Goal: Entertainment & Leisure: Consume media (video, audio)

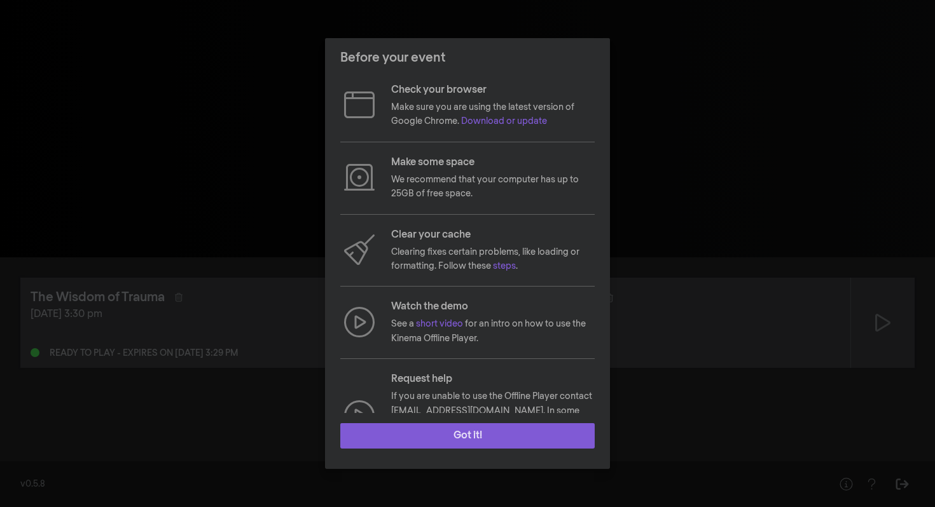
click at [472, 439] on button "Got it!" at bounding box center [467, 436] width 254 height 25
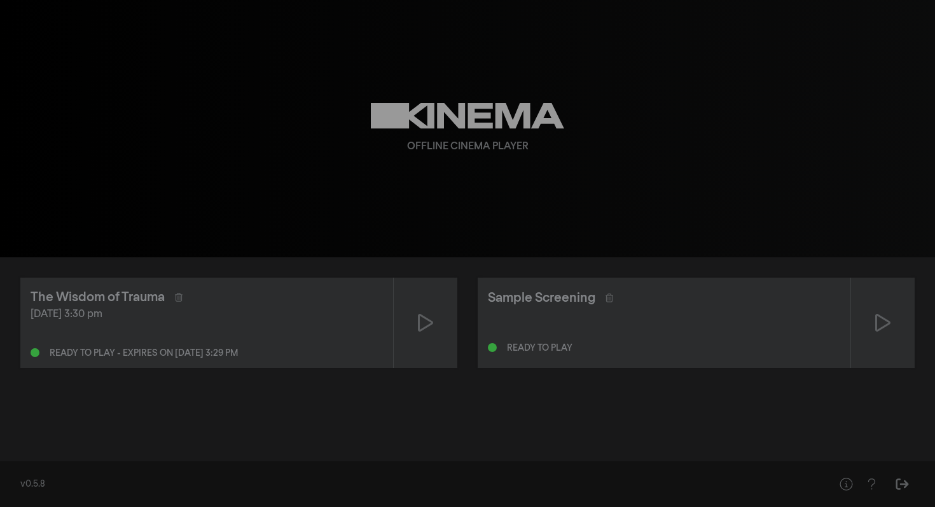
drag, startPoint x: 226, startPoint y: 300, endPoint x: 329, endPoint y: 310, distance: 104.2
click at [329, 310] on div "The Wisdom of Trauma [DATE] 3:30 pm Ready to play - expires on [DATE] 3:29 pm" at bounding box center [206, 323] width 373 height 90
click at [895, 325] on div at bounding box center [883, 323] width 64 height 90
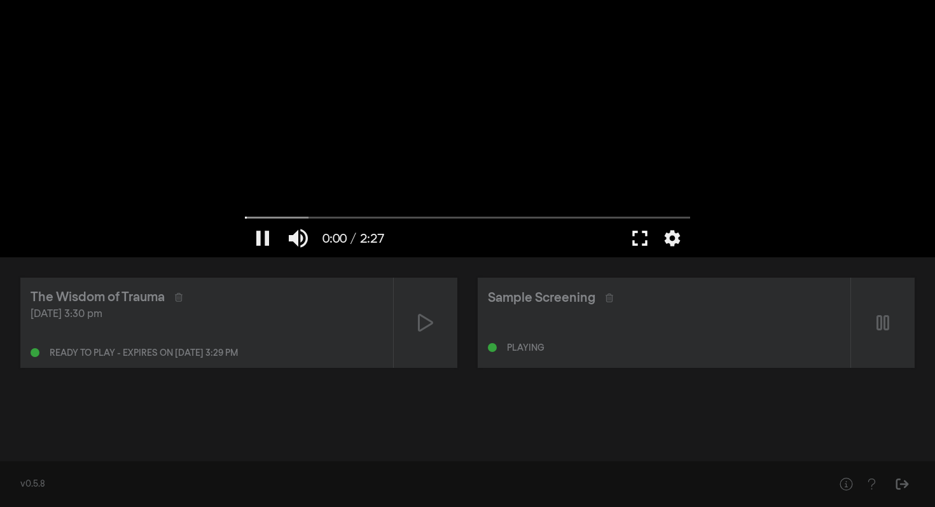
click at [643, 237] on button "fullscreen" at bounding box center [640, 238] width 36 height 38
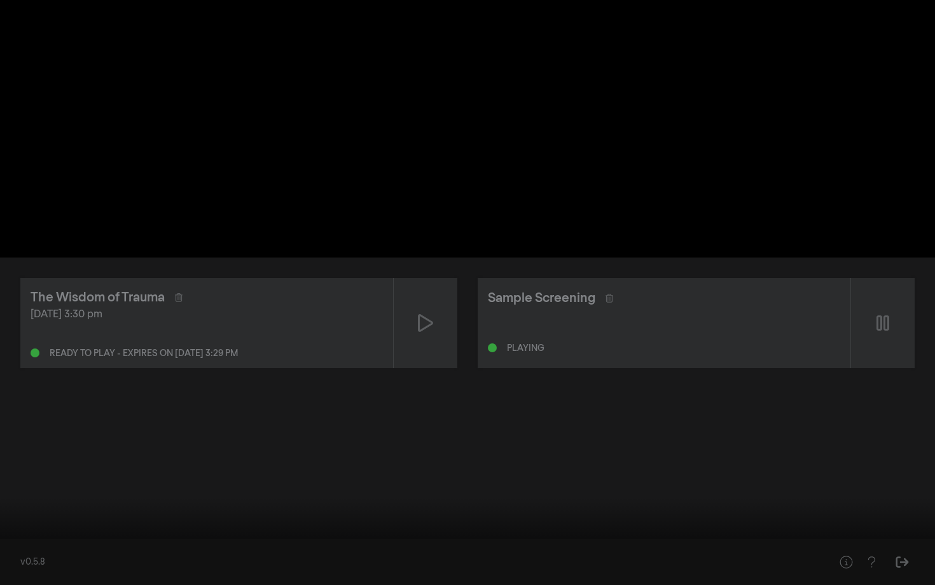
click at [10, 507] on button "pause" at bounding box center [24, 566] width 36 height 38
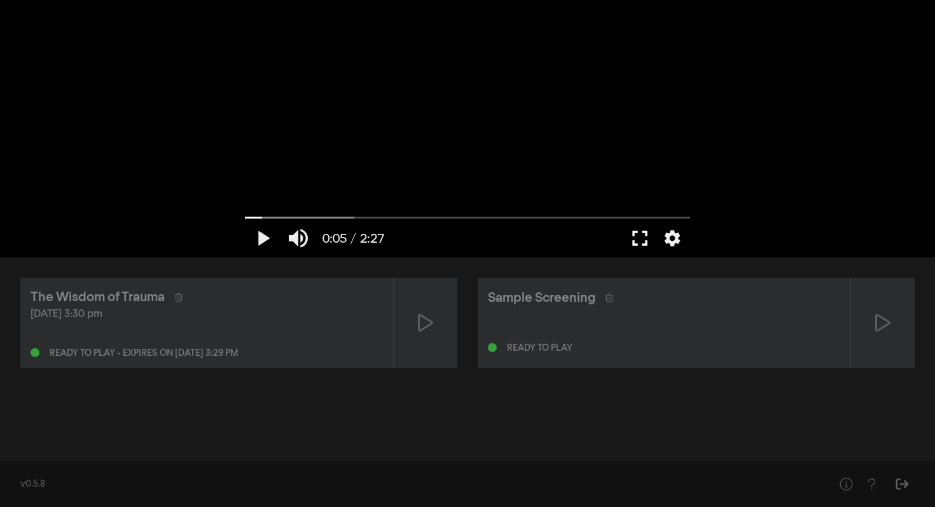
click at [631, 240] on button "fullscreen" at bounding box center [640, 238] width 36 height 38
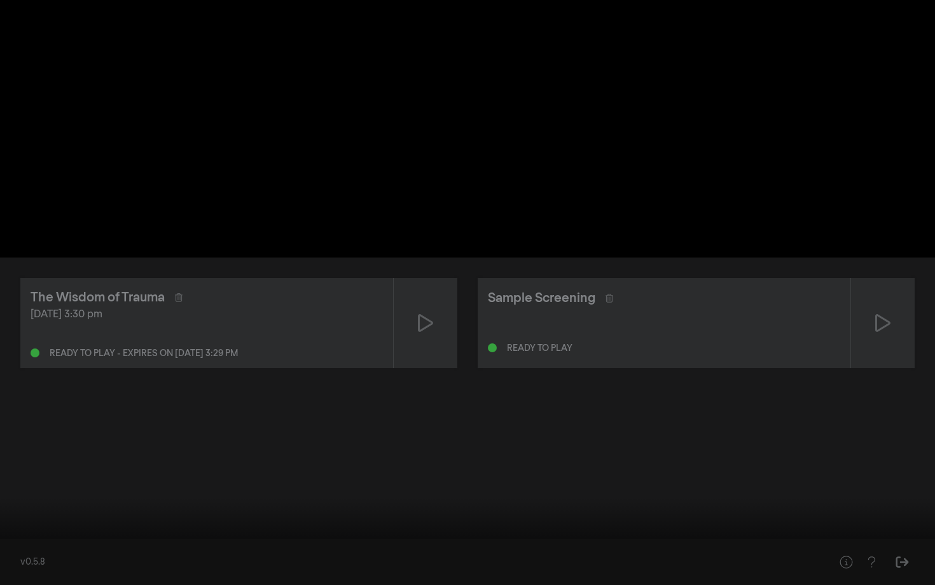
click at [27, 507] on button "play_arrow" at bounding box center [24, 566] width 36 height 38
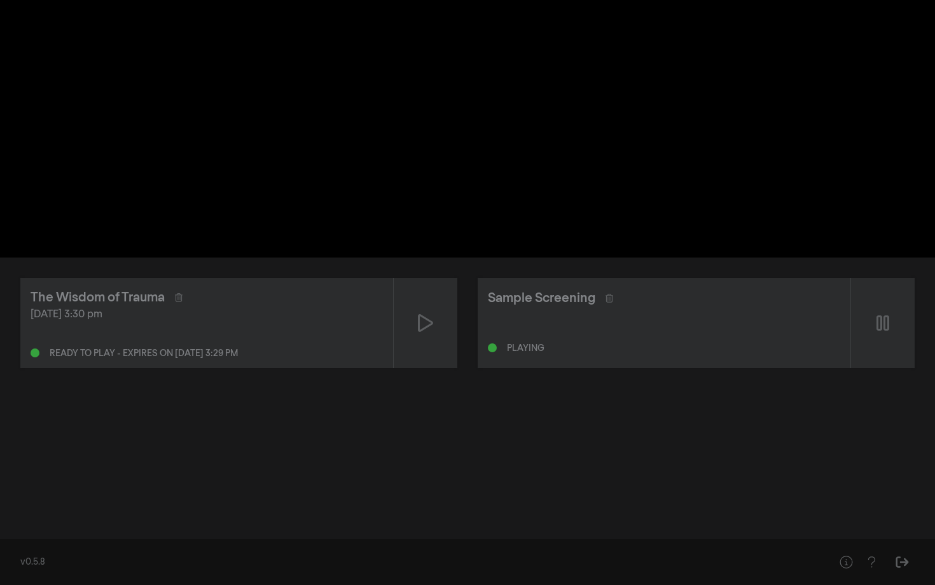
click at [20, 507] on button "pause" at bounding box center [24, 566] width 36 height 38
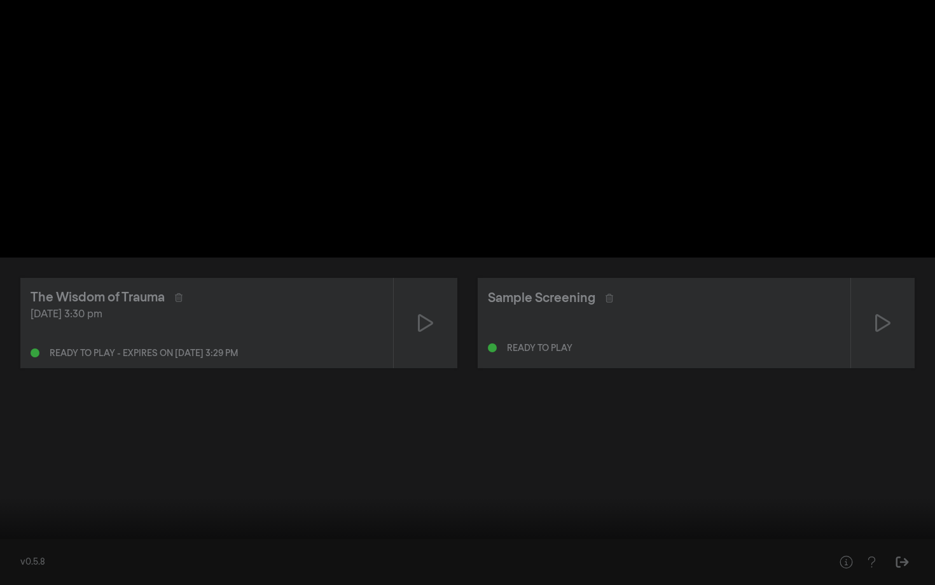
click at [20, 507] on button "play_arrow" at bounding box center [24, 566] width 36 height 38
click at [34, 507] on button "pause" at bounding box center [24, 566] width 36 height 38
click at [25, 507] on button "play_arrow" at bounding box center [24, 566] width 36 height 38
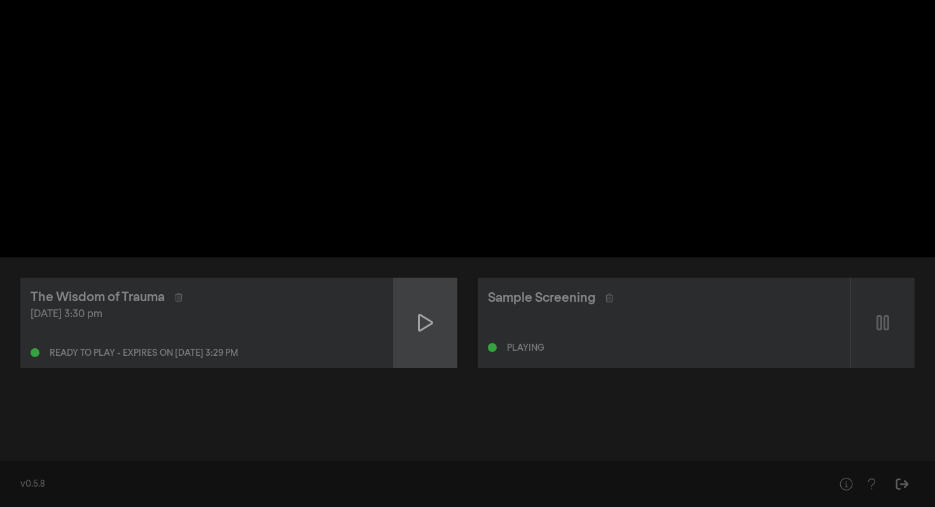
click at [434, 327] on div at bounding box center [426, 323] width 64 height 90
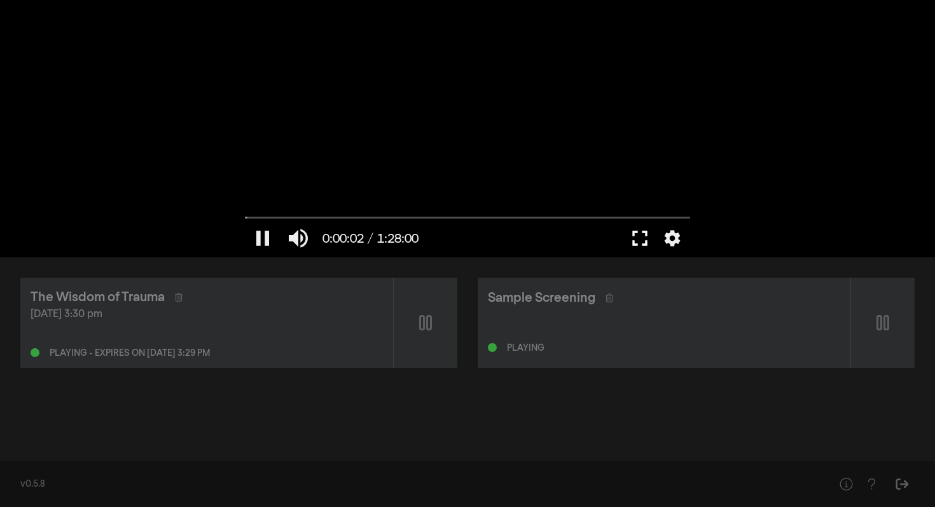
click at [638, 241] on button "fullscreen" at bounding box center [640, 238] width 36 height 38
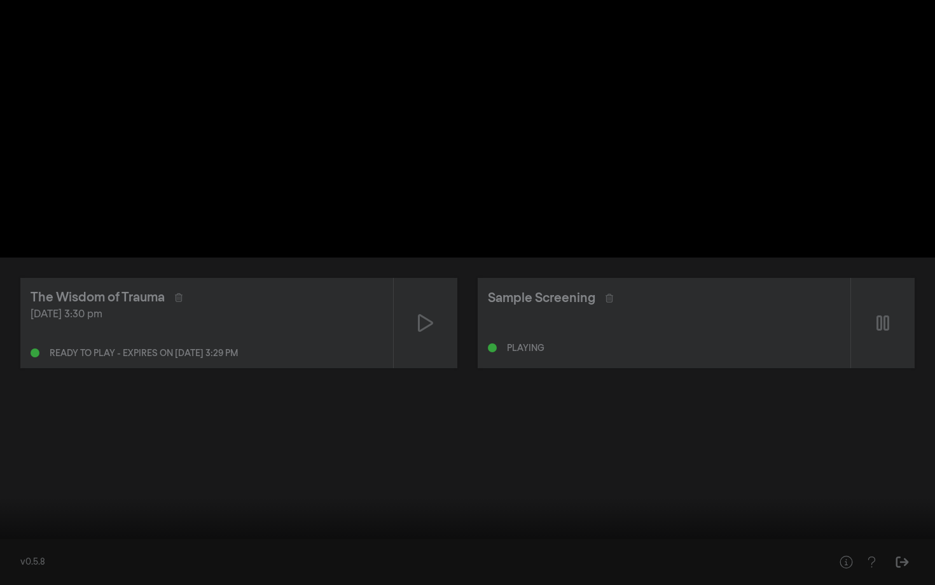
click at [82, 507] on input "Seek" at bounding box center [467, 545] width 922 height 8
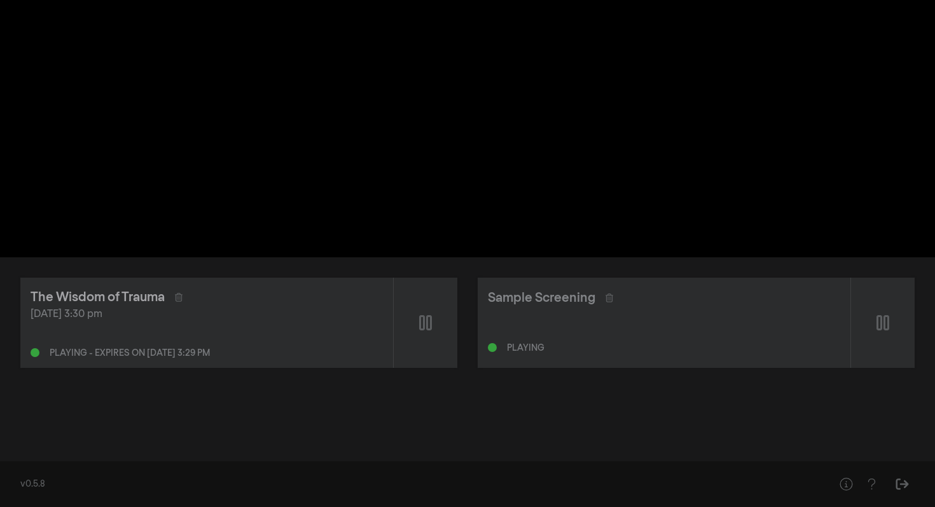
click at [151, 297] on div "The Wisdom of Trauma" at bounding box center [98, 297] width 134 height 19
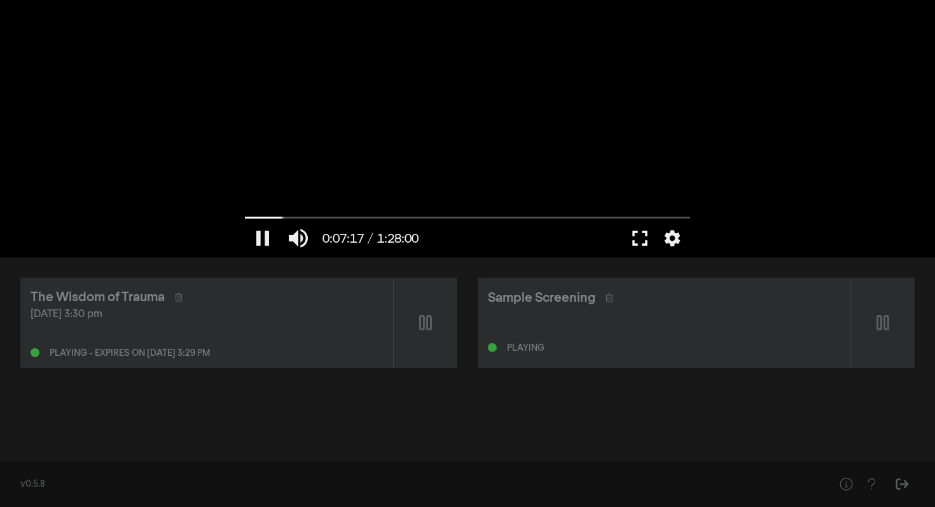
click at [641, 235] on button "fullscreen" at bounding box center [640, 238] width 36 height 38
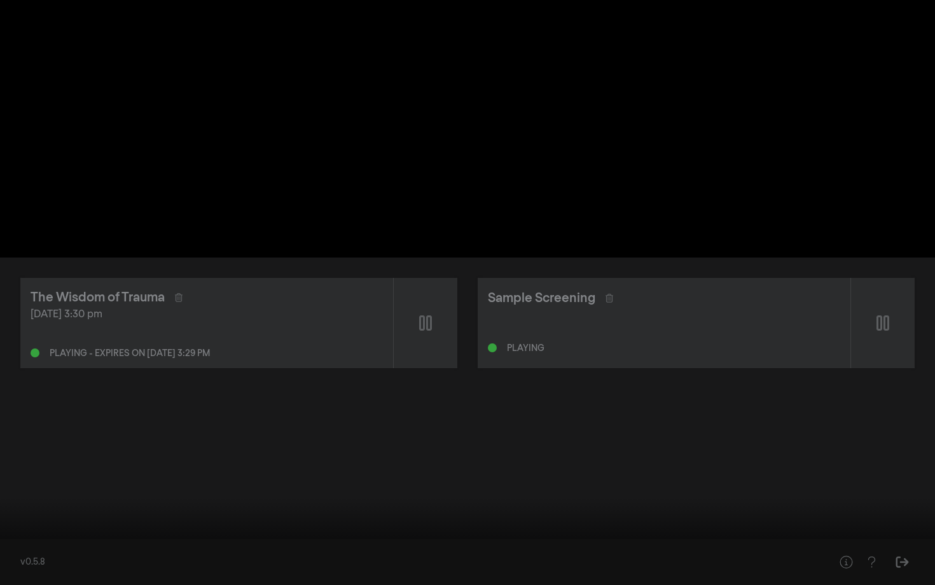
click at [574, 202] on div at bounding box center [467, 292] width 935 height 585
click at [20, 507] on button "play_arrow" at bounding box center [24, 566] width 36 height 38
click at [25, 507] on button "pause" at bounding box center [24, 566] width 36 height 38
type input "449.759051"
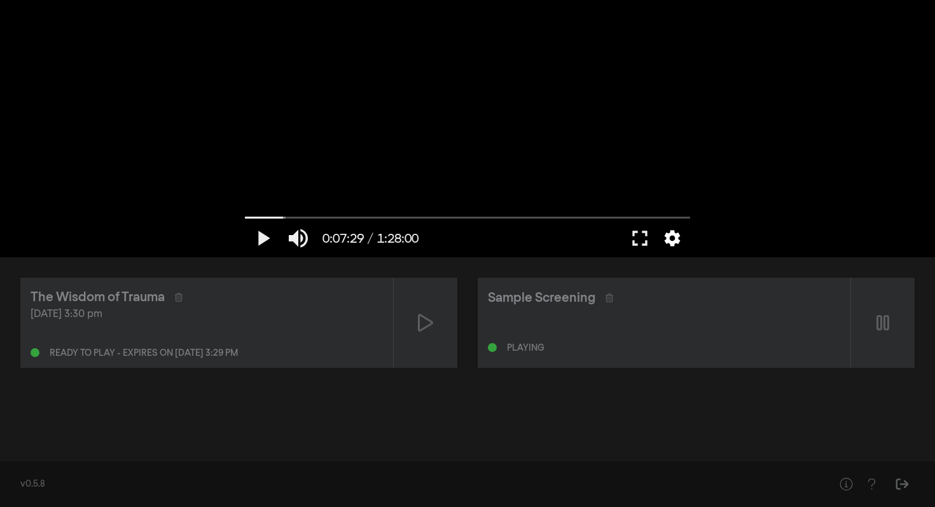
click at [670, 245] on button "settings" at bounding box center [672, 238] width 29 height 38
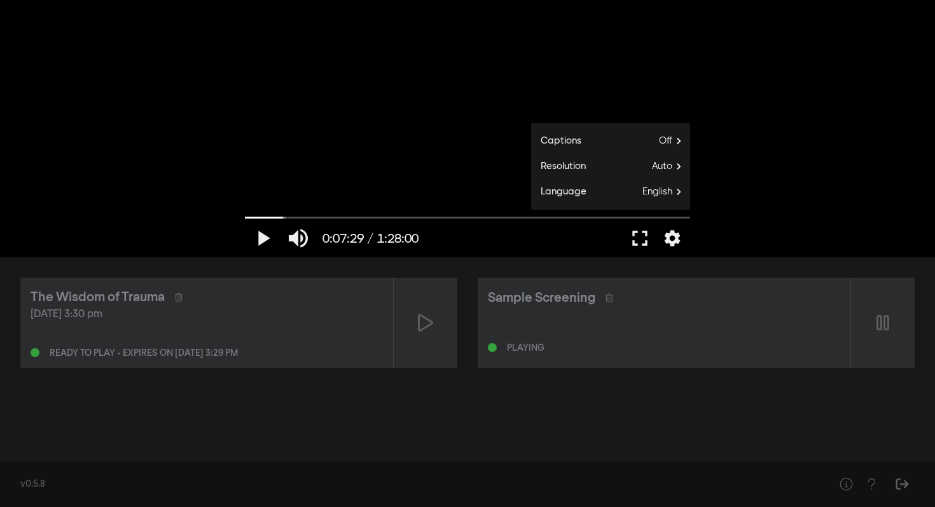
click at [750, 153] on div "play_arrow 0:07:29 / 1:28:00 volume_up fullscreen settings closed_caption Capti…" at bounding box center [467, 129] width 935 height 258
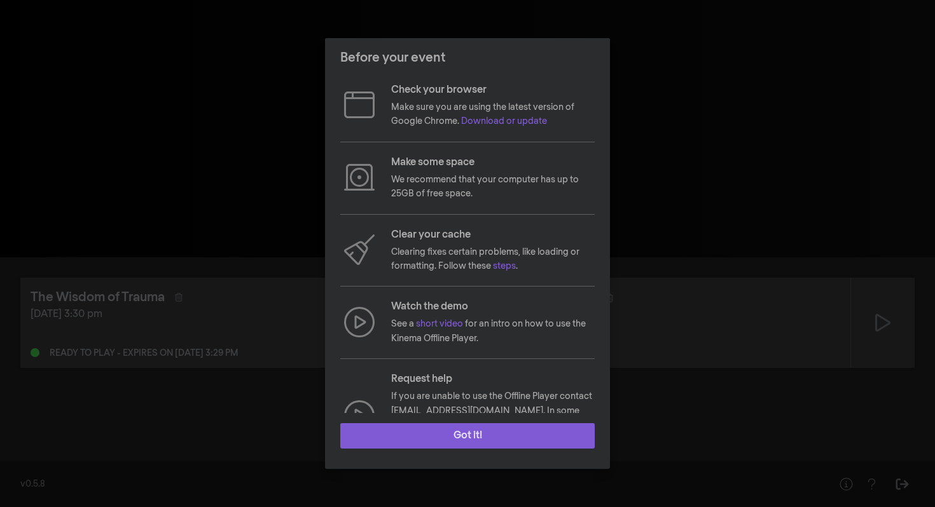
click at [492, 438] on button "Got it!" at bounding box center [467, 436] width 254 height 25
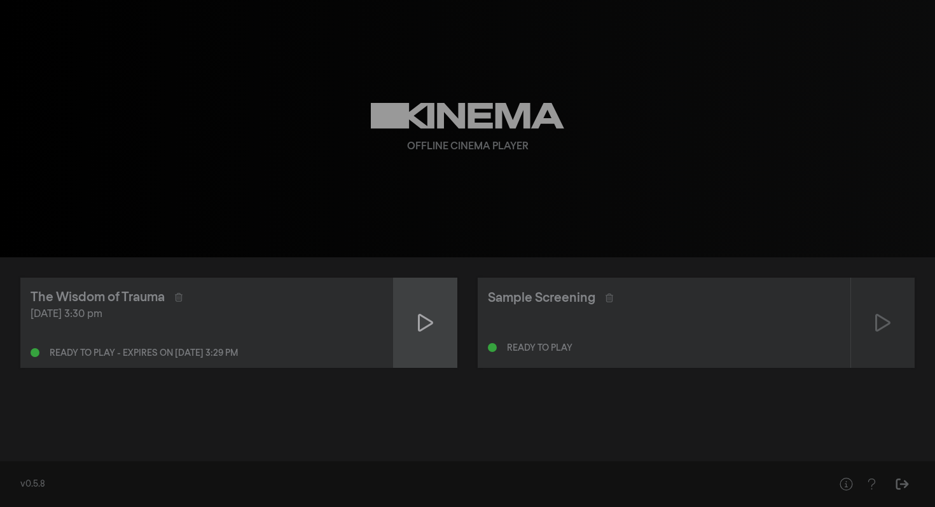
click at [424, 328] on icon at bounding box center [425, 323] width 15 height 18
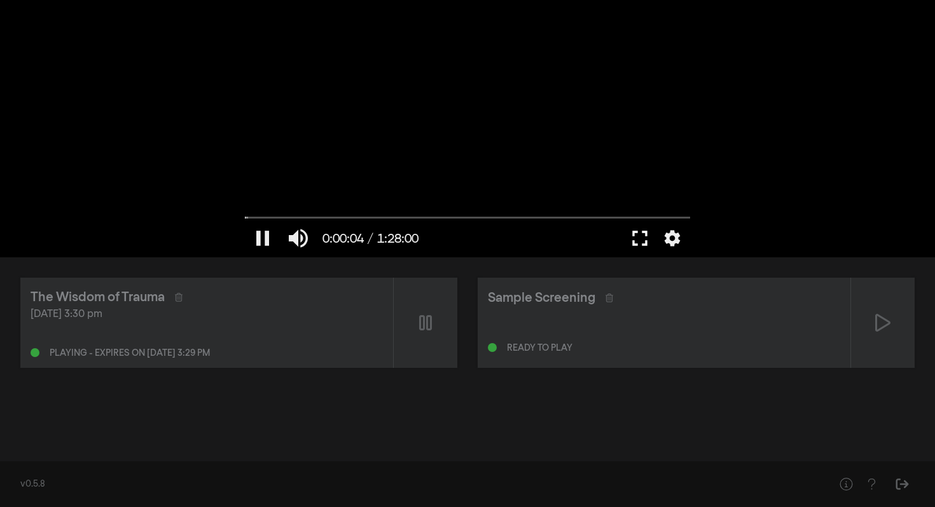
click at [641, 243] on button "fullscreen" at bounding box center [640, 238] width 36 height 38
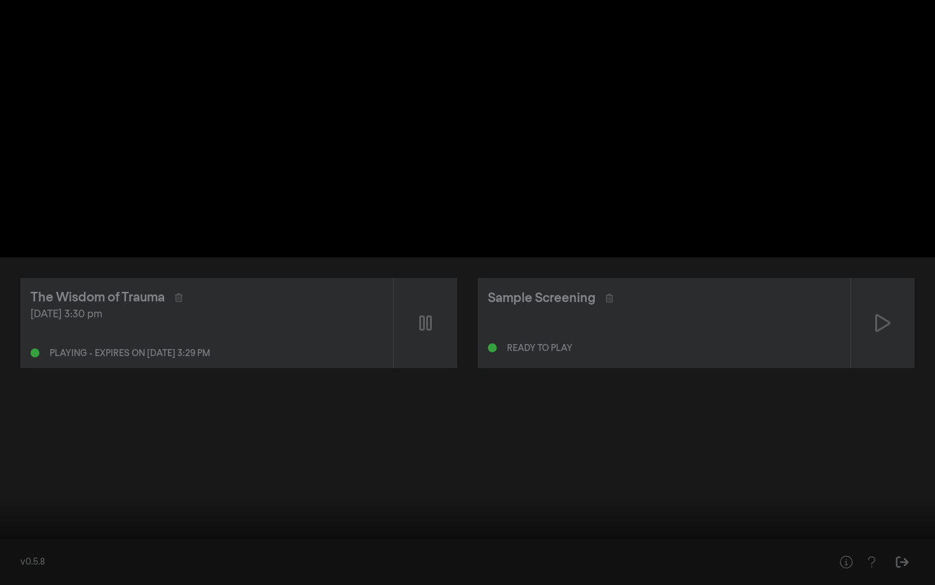
click at [53, 507] on input "Seek" at bounding box center [467, 545] width 922 height 8
click at [28, 507] on button "pause" at bounding box center [24, 566] width 36 height 38
click at [28, 507] on button "play_arrow" at bounding box center [24, 566] width 36 height 38
click at [909, 507] on button "settings" at bounding box center [910, 566] width 29 height 38
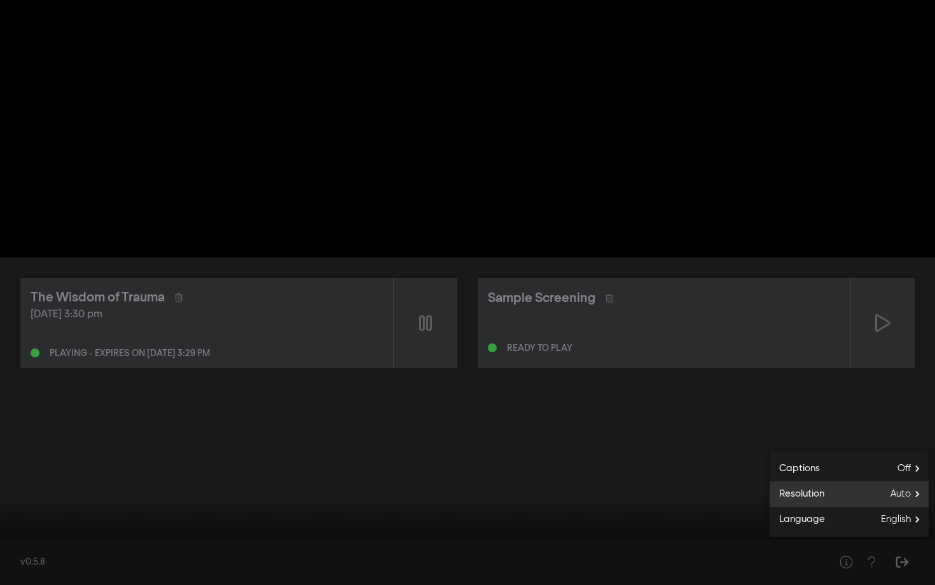
click at [911, 493] on span "Auto" at bounding box center [909, 494] width 38 height 19
click at [870, 502] on button "1080p" at bounding box center [848, 503] width 159 height 19
click at [736, 402] on div at bounding box center [467, 292] width 935 height 585
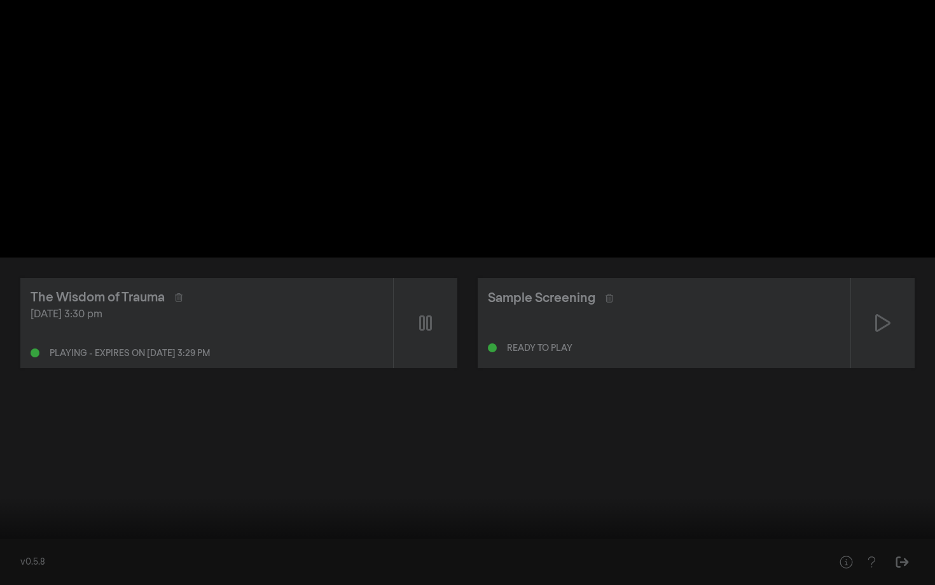
click at [910, 507] on button "settings" at bounding box center [910, 566] width 29 height 38
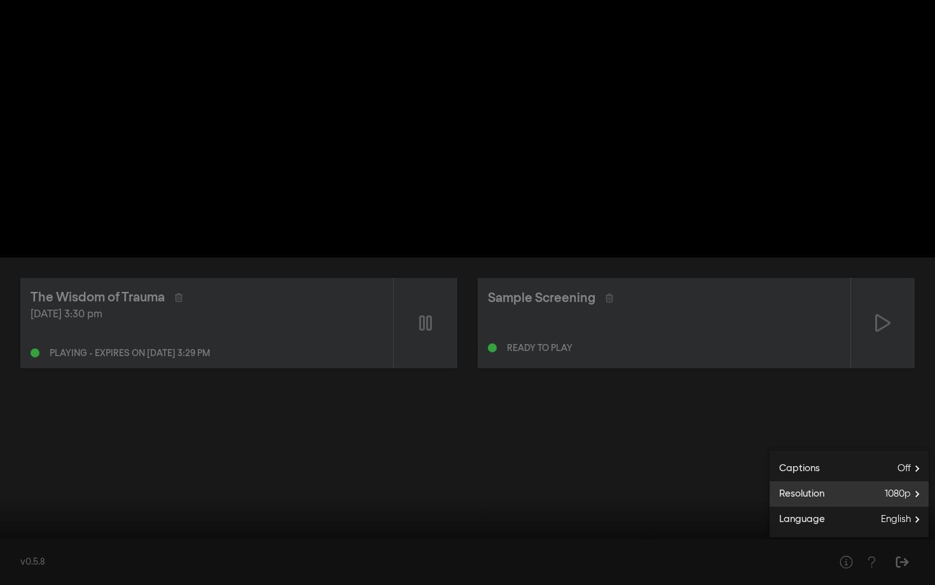
click at [918, 495] on span "1080p" at bounding box center [907, 494] width 44 height 19
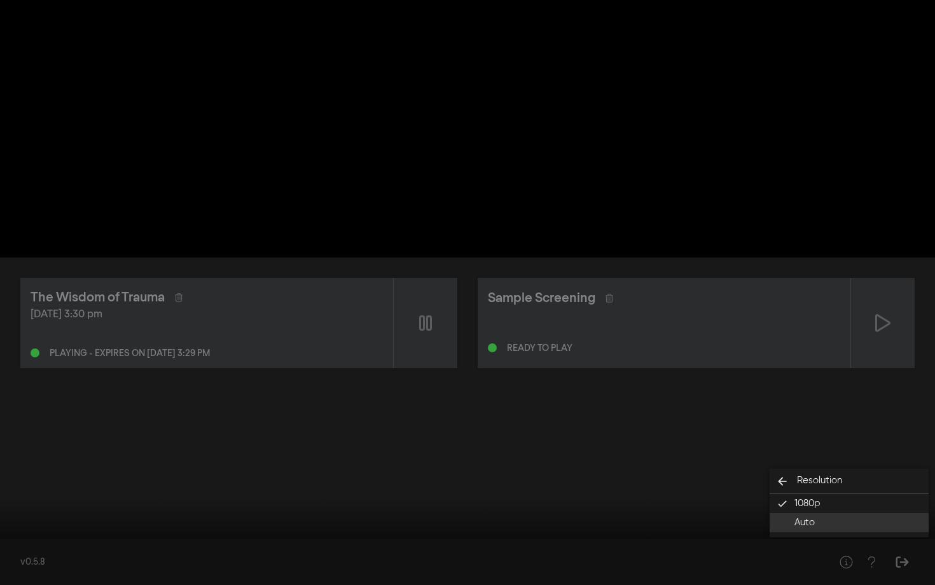
click at [869, 507] on button "Auto" at bounding box center [848, 522] width 159 height 19
click at [758, 319] on div at bounding box center [467, 292] width 935 height 585
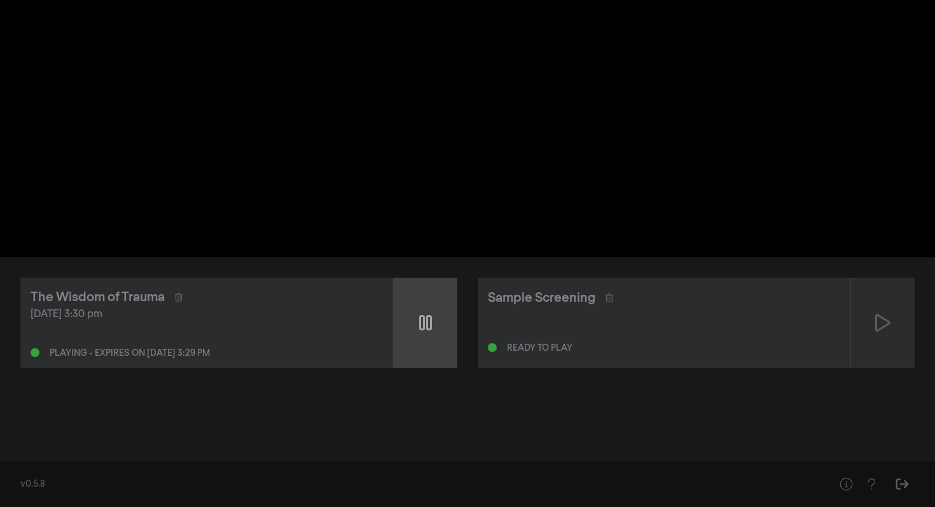
click at [427, 338] on div at bounding box center [426, 323] width 64 height 90
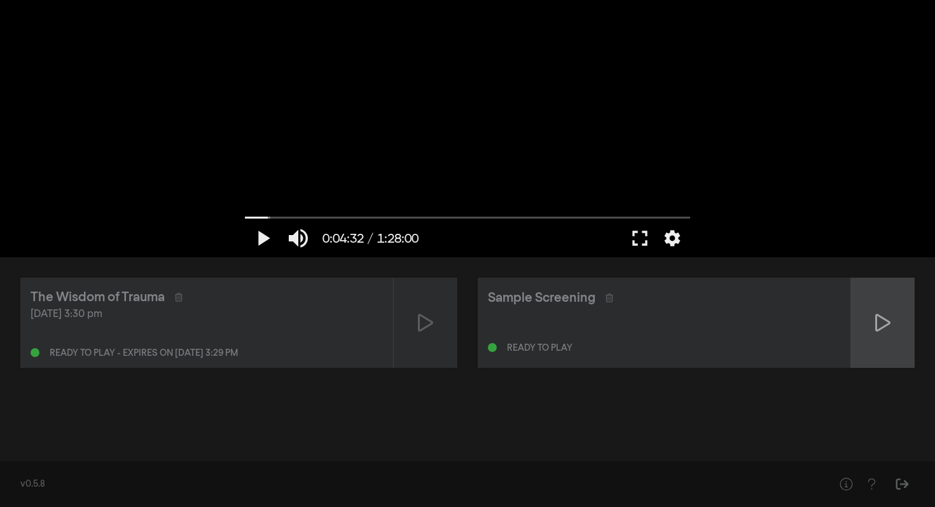
click at [880, 321] on icon at bounding box center [882, 323] width 15 height 20
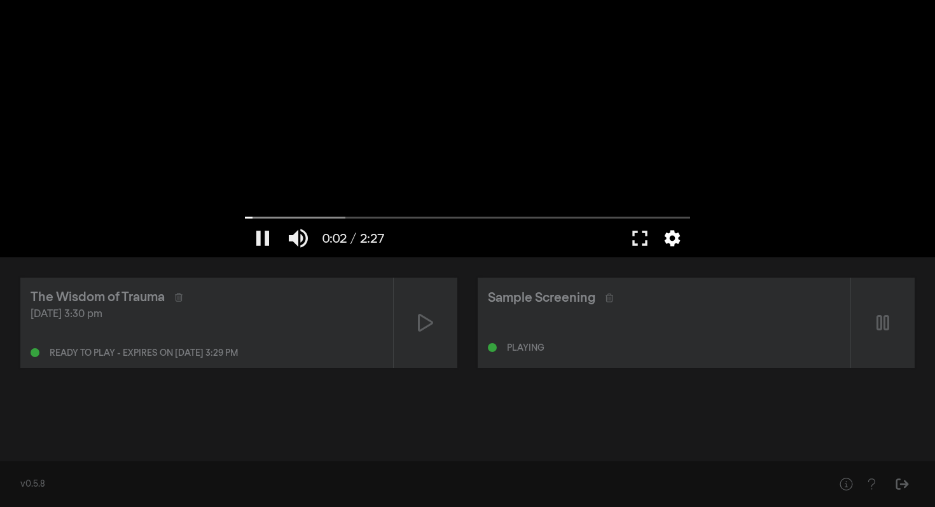
click at [678, 243] on button "settings" at bounding box center [672, 238] width 29 height 38
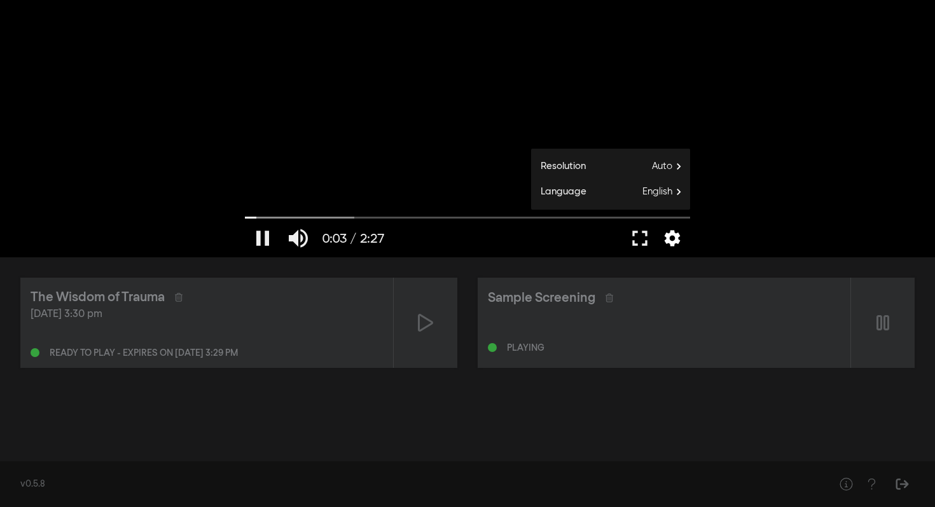
click at [678, 243] on button "settings" at bounding box center [672, 238] width 29 height 38
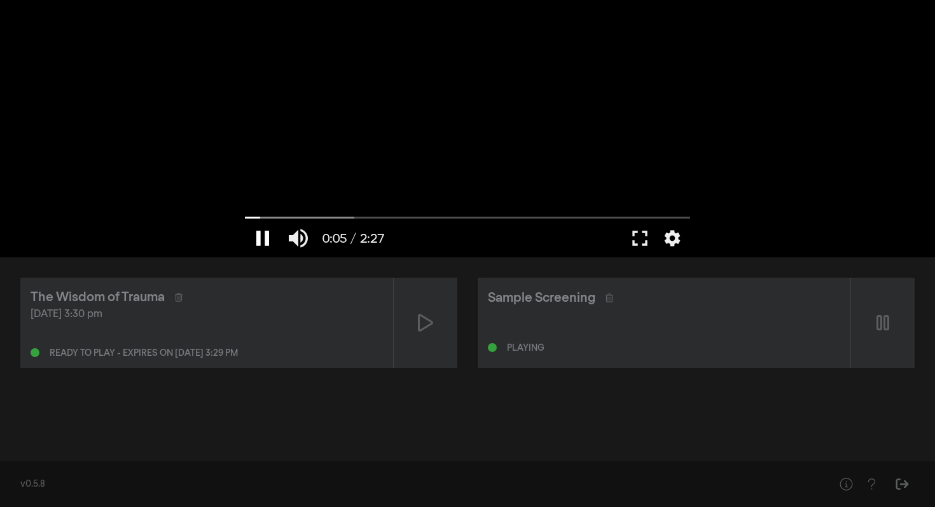
click at [263, 233] on button "pause" at bounding box center [263, 238] width 36 height 38
click at [158, 355] on div "Ready to play - expires on [DATE] 3:29 pm" at bounding box center [144, 353] width 188 height 9
click at [149, 302] on div "The Wisdom of Trauma" at bounding box center [98, 297] width 134 height 19
click at [263, 236] on button "pause" at bounding box center [263, 238] width 36 height 38
click at [263, 236] on button "play_arrow" at bounding box center [263, 238] width 36 height 38
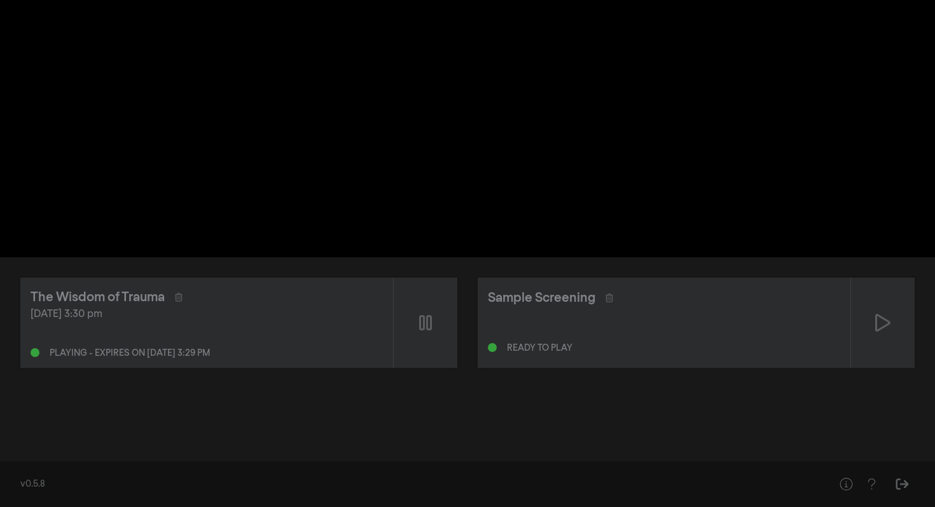
click at [263, 236] on button "pause" at bounding box center [263, 238] width 36 height 38
type input "5.925792"
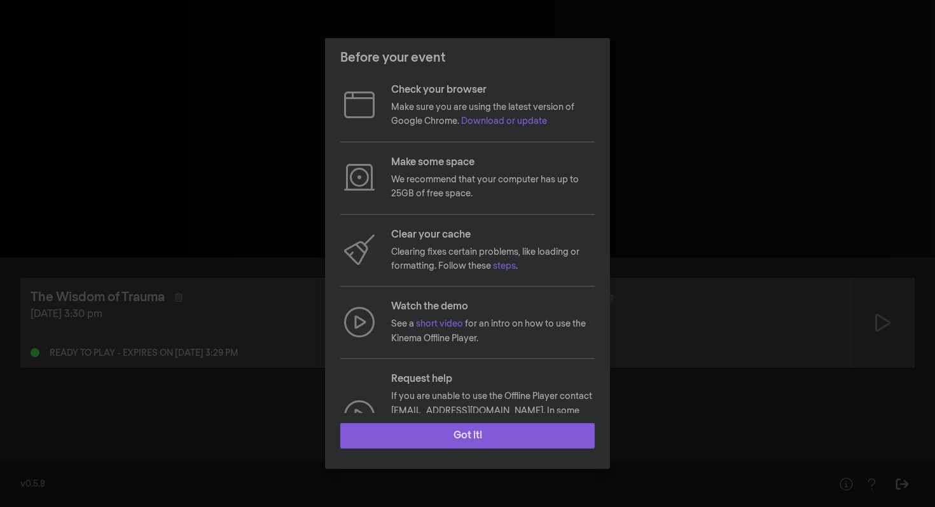
click at [452, 432] on button "Got it!" at bounding box center [467, 436] width 254 height 25
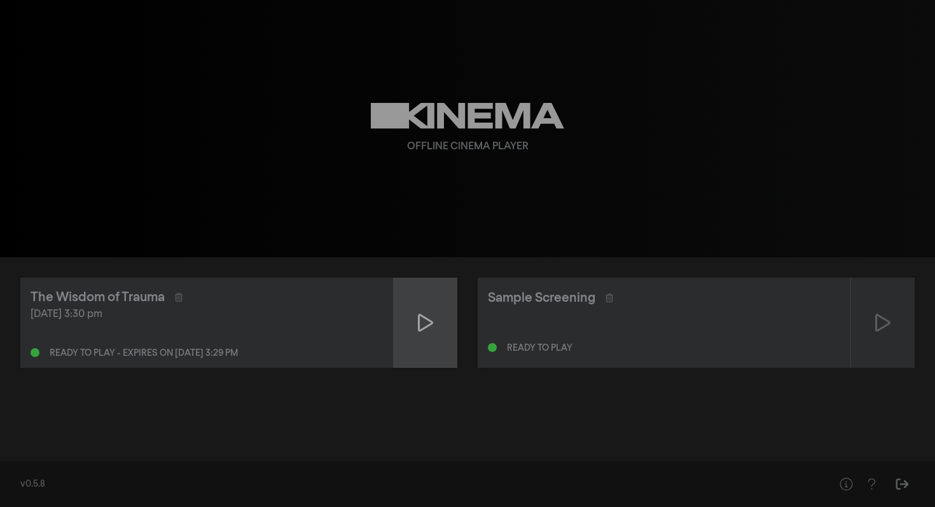
click at [429, 329] on icon at bounding box center [425, 323] width 15 height 20
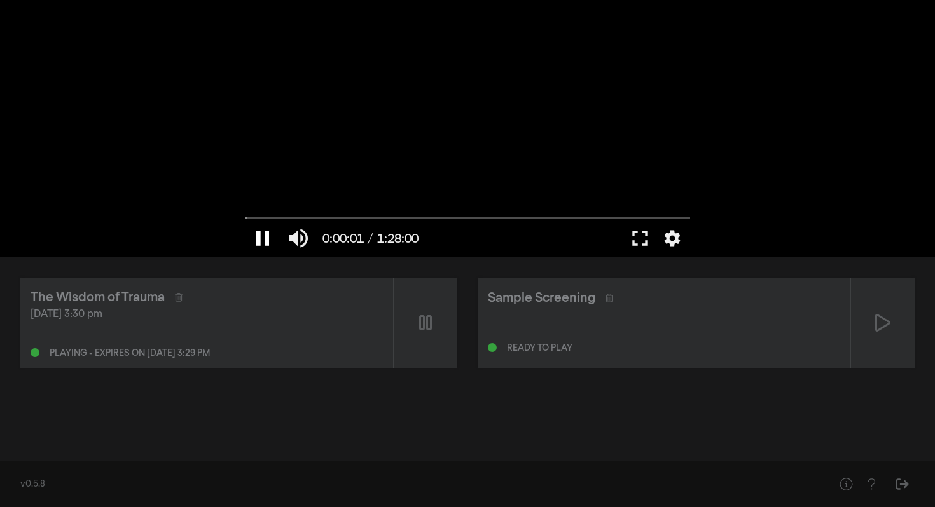
click at [265, 240] on button "pause" at bounding box center [263, 238] width 36 height 38
click at [638, 242] on button "fullscreen" at bounding box center [640, 238] width 36 height 38
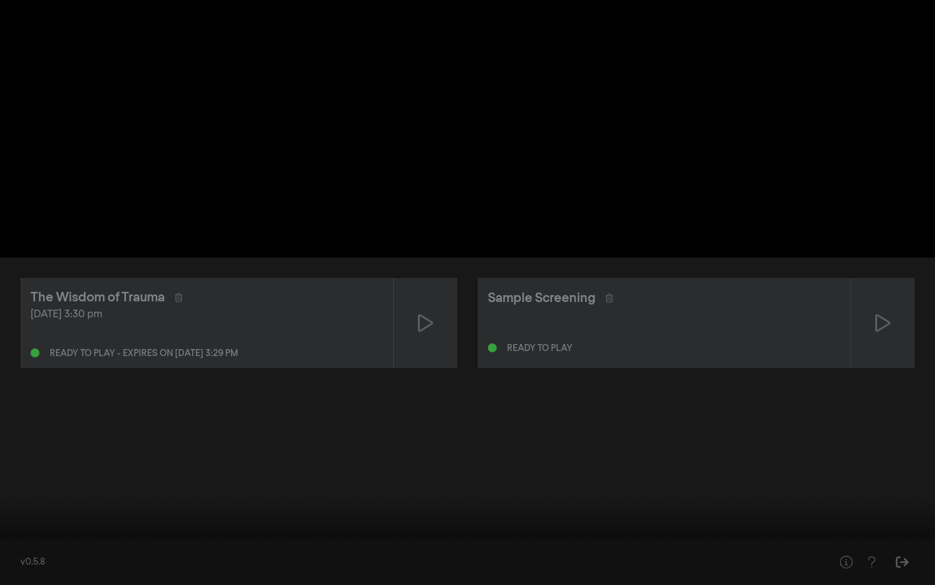
click at [23, 507] on button "play_arrow" at bounding box center [24, 566] width 36 height 38
click at [909, 507] on button "settings" at bounding box center [910, 566] width 29 height 38
click at [66, 507] on input "Seek" at bounding box center [467, 545] width 922 height 8
click at [27, 507] on button "pause" at bounding box center [24, 566] width 36 height 38
click at [27, 507] on button "play_arrow" at bounding box center [24, 566] width 36 height 38
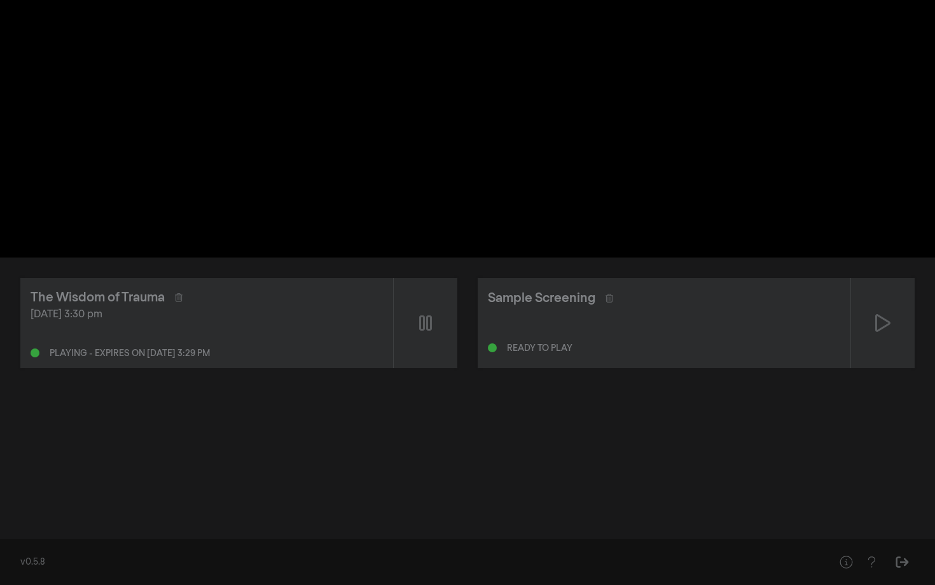
click at [27, 507] on button "pause" at bounding box center [24, 566] width 36 height 38
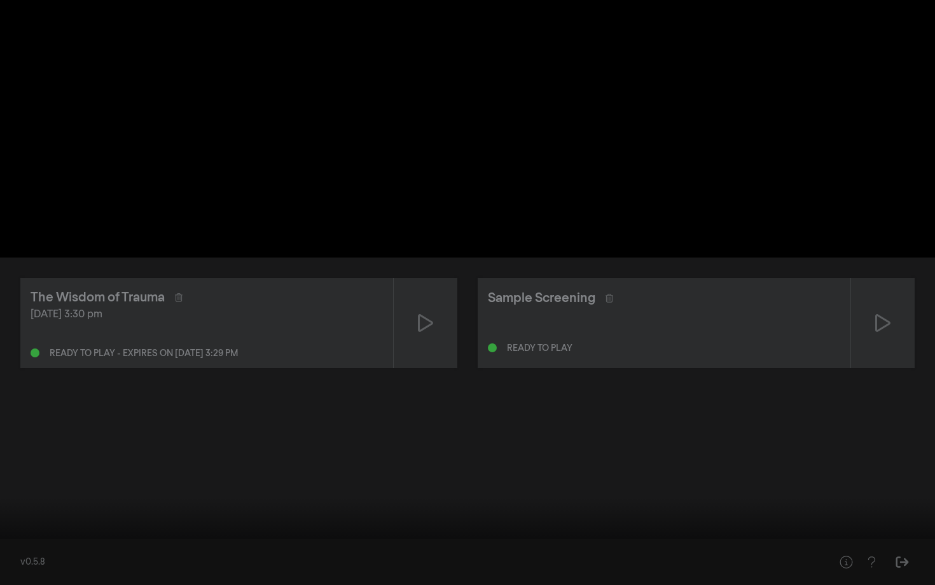
click at [32, 507] on button "play_arrow" at bounding box center [24, 566] width 36 height 38
click at [32, 507] on button "pause" at bounding box center [24, 566] width 36 height 38
click at [32, 507] on button "play_arrow" at bounding box center [24, 566] width 36 height 38
type input "361.663719"
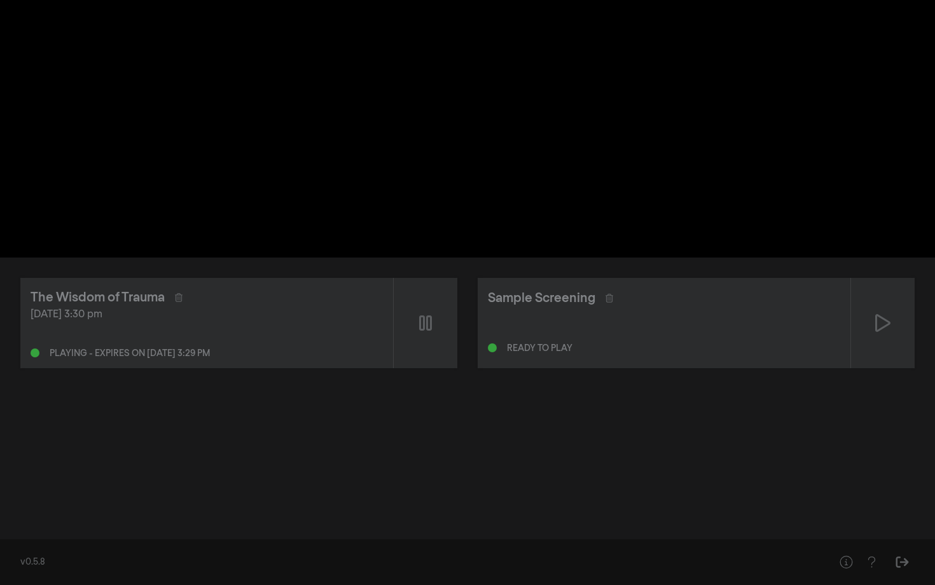
click at [6, 507] on button "pause" at bounding box center [24, 566] width 36 height 38
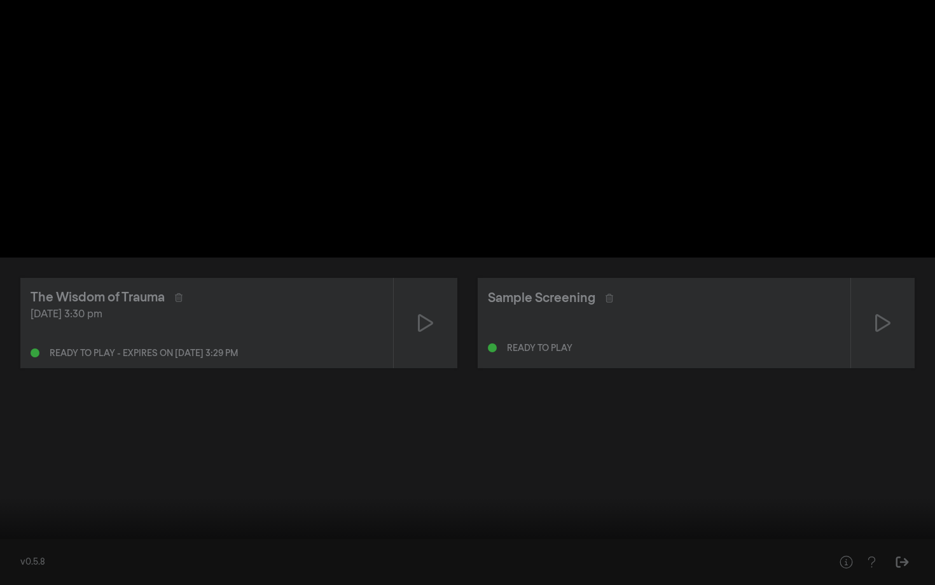
click at [11, 507] on input "Seek" at bounding box center [467, 545] width 922 height 8
click at [23, 507] on button "play_arrow" at bounding box center [24, 566] width 36 height 38
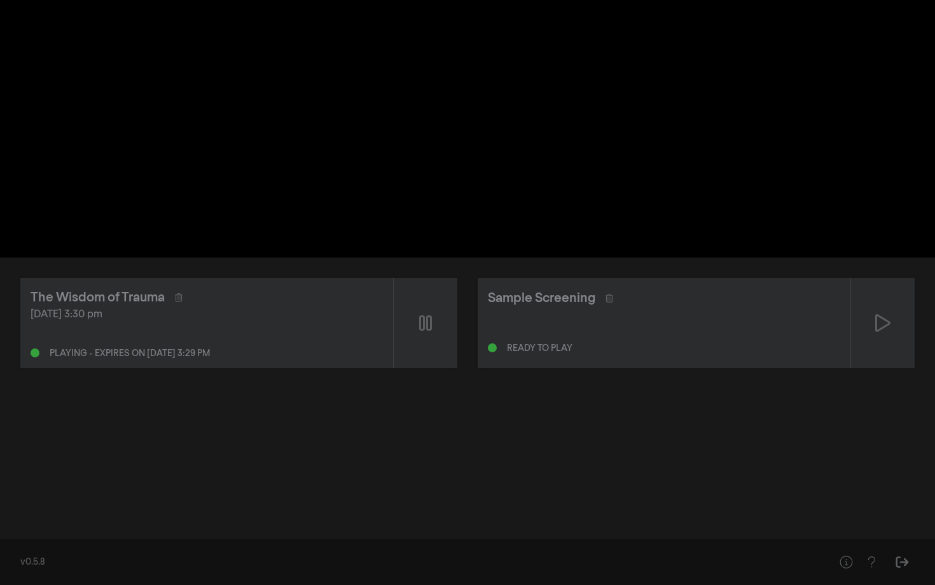
click at [6, 507] on button "pause" at bounding box center [24, 566] width 36 height 38
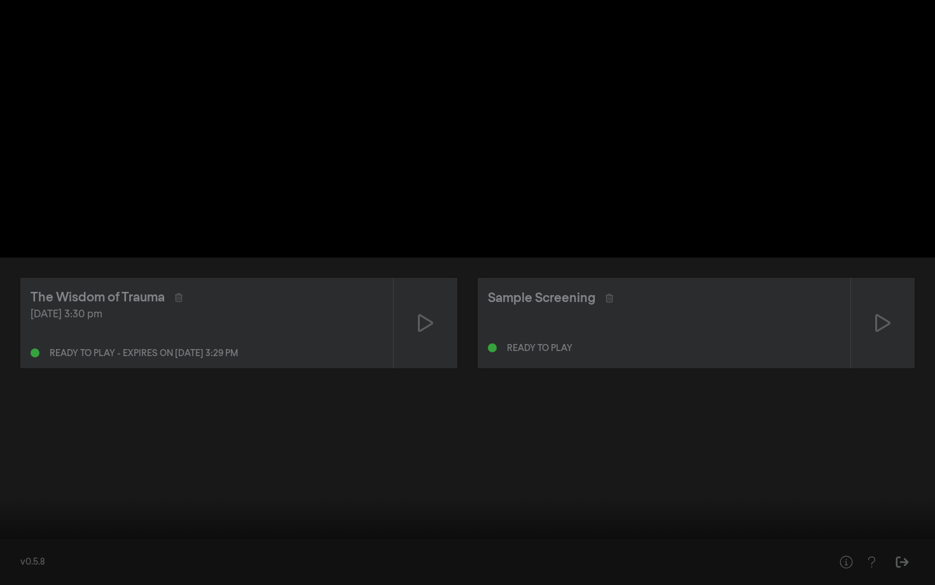
click at [10, 507] on input "Seek" at bounding box center [467, 545] width 922 height 8
click at [23, 507] on button "play_arrow" at bounding box center [24, 566] width 36 height 38
click at [73, 507] on input "Seek" at bounding box center [467, 545] width 922 height 8
click at [29, 507] on button "pause" at bounding box center [24, 566] width 36 height 38
click at [9, 507] on input "Seek" at bounding box center [467, 545] width 922 height 8
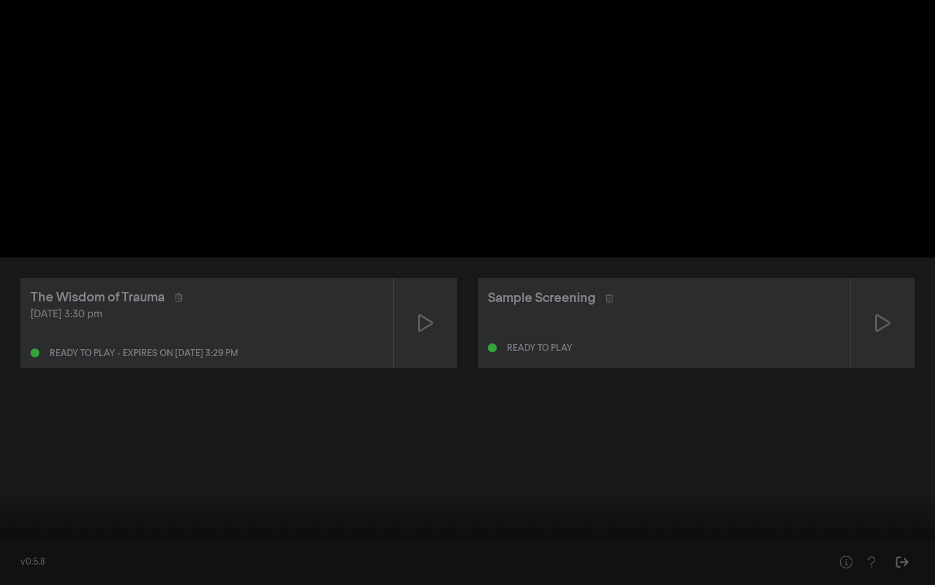
click at [23, 507] on button "play_arrow" at bounding box center [24, 566] width 36 height 38
click at [23, 507] on button "pause" at bounding box center [24, 566] width 36 height 38
drag, startPoint x: 14, startPoint y: 545, endPoint x: 7, endPoint y: 545, distance: 7.0
click at [7, 507] on input "Seek" at bounding box center [467, 545] width 922 height 8
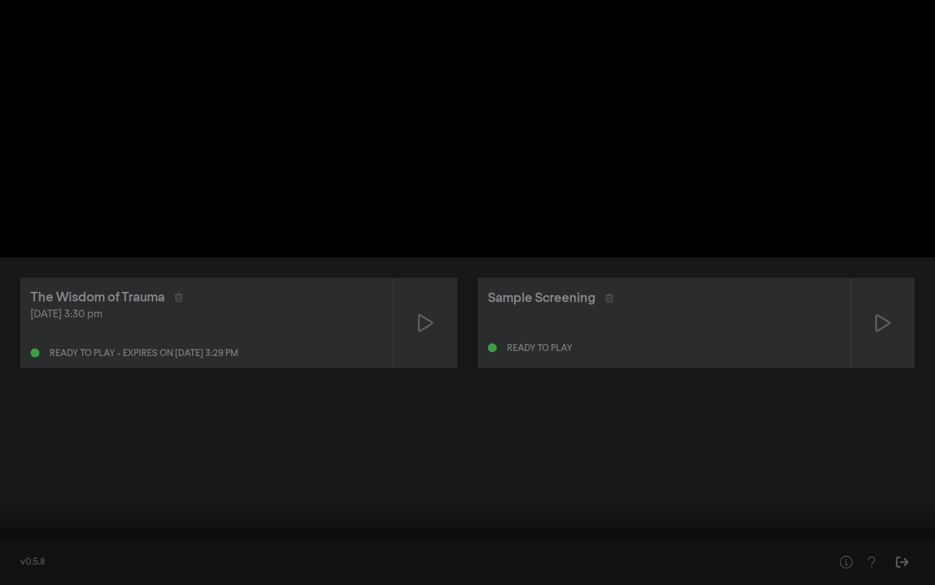
click at [9, 507] on input "Seek" at bounding box center [467, 545] width 922 height 8
type input "0"
drag, startPoint x: 12, startPoint y: 548, endPoint x: 2, endPoint y: 548, distance: 10.2
click at [6, 507] on input "Seek" at bounding box center [467, 546] width 922 height 8
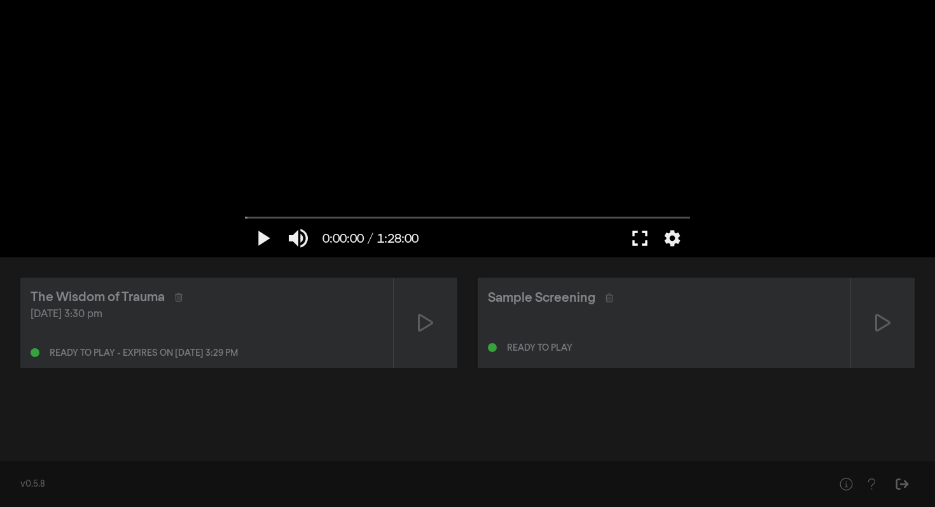
click at [641, 240] on button "fullscreen" at bounding box center [640, 238] width 36 height 38
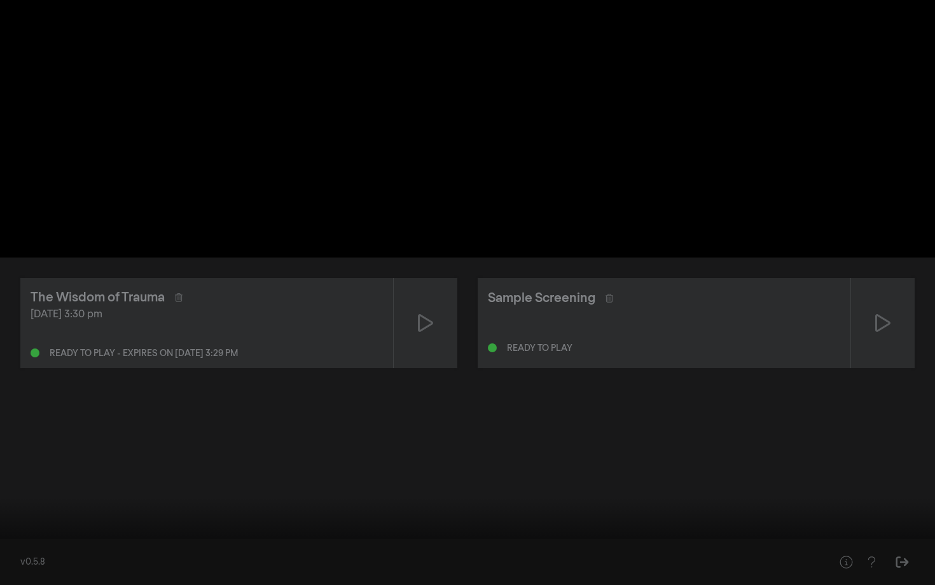
click at [860, 507] on button "fullscreen_exit" at bounding box center [878, 566] width 36 height 38
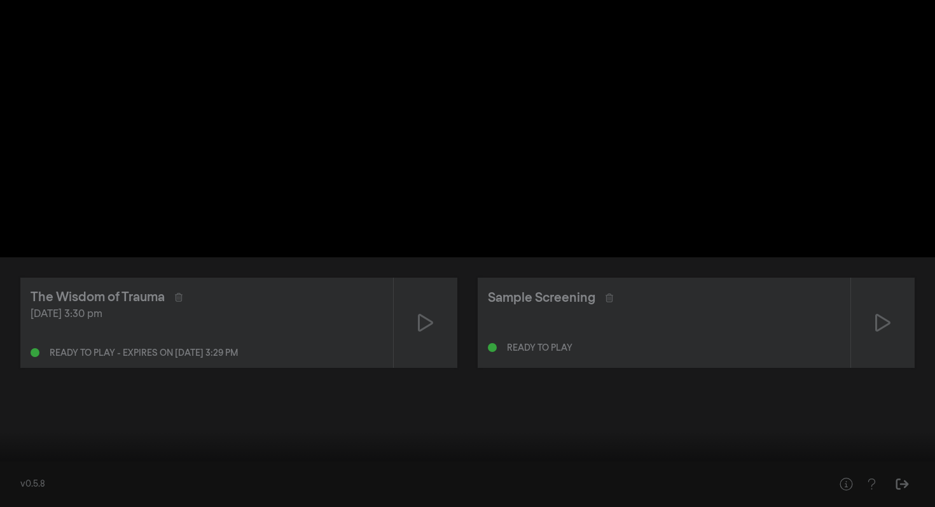
click at [860, 469] on button "fullscreen" at bounding box center [878, 488] width 36 height 38
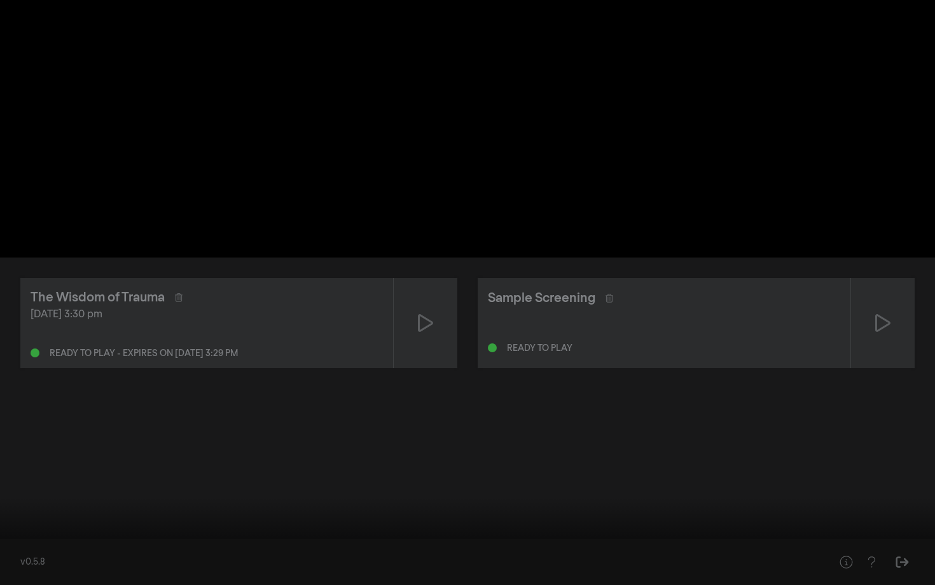
click at [27, 507] on button "play_arrow" at bounding box center [24, 566] width 36 height 38
click at [27, 507] on button "pause" at bounding box center [24, 566] width 36 height 38
click at [38, 294] on div at bounding box center [467, 292] width 935 height 585
click at [30, 507] on button "pause" at bounding box center [24, 566] width 36 height 38
drag, startPoint x: 8, startPoint y: 548, endPoint x: 0, endPoint y: 545, distance: 8.0
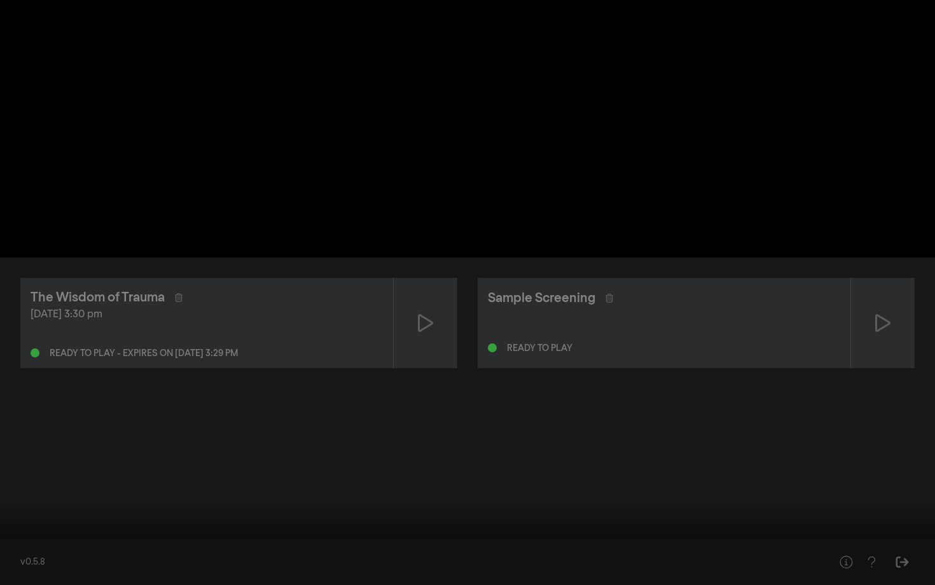
click at [6, 507] on input "Seek" at bounding box center [467, 545] width 922 height 8
click at [24, 507] on button "play_arrow" at bounding box center [24, 566] width 36 height 38
type input "3.630397"
